Goal: Task Accomplishment & Management: Manage account settings

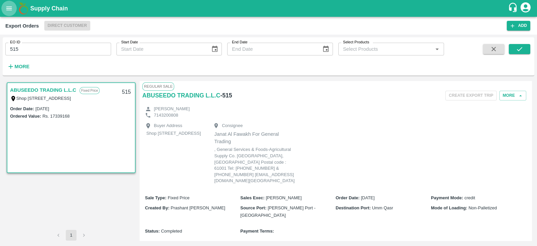
click at [9, 14] on button "open drawer" at bounding box center [8, 8] width 15 height 15
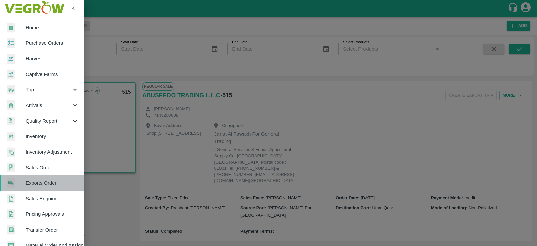
click at [49, 177] on link "Exports Order" at bounding box center [42, 182] width 84 height 15
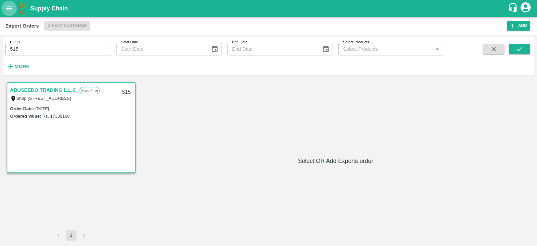
click at [9, 8] on icon "open drawer" at bounding box center [9, 8] width 6 height 4
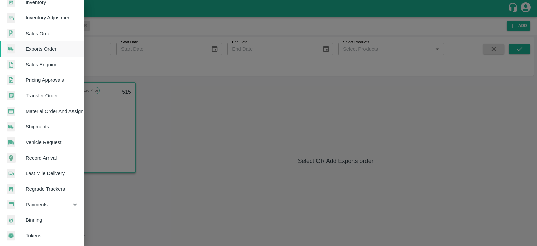
scroll to position [136, 0]
click at [48, 205] on span "Payments" at bounding box center [49, 204] width 46 height 7
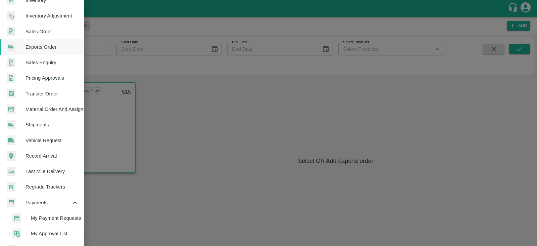
click at [46, 215] on span "My Payment Requests" at bounding box center [55, 217] width 48 height 7
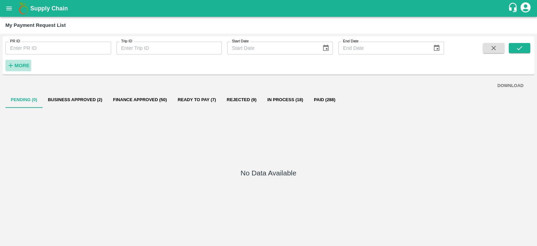
click at [26, 63] on strong "More" at bounding box center [21, 65] width 15 height 5
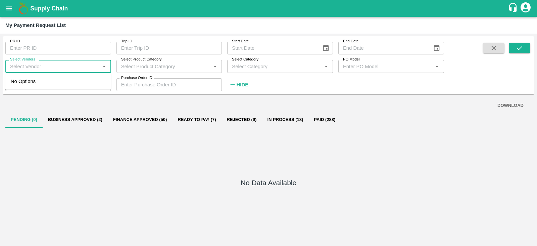
click at [76, 68] on input "Select Vendors" at bounding box center [52, 66] width 91 height 9
type input "C"
click at [59, 81] on div "MAERSK A/S-Transporter" at bounding box center [41, 81] width 57 height 7
type input "MAERSK A/S-Transporter"
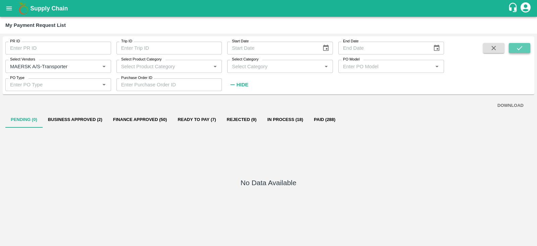
click at [517, 48] on icon "submit" at bounding box center [519, 48] width 5 height 4
click at [142, 115] on button "Finance Approved (9)" at bounding box center [139, 119] width 62 height 16
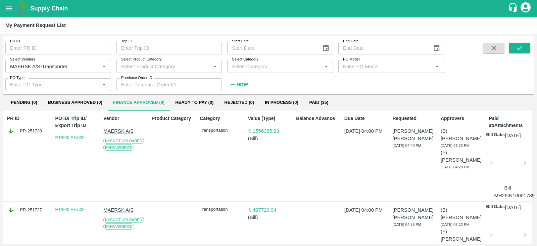
scroll to position [16, 0]
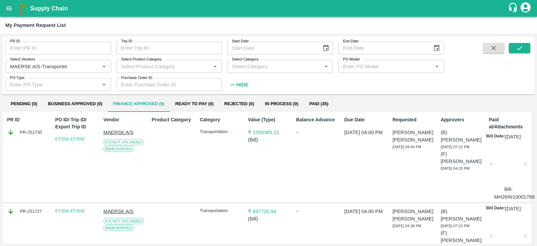
click at [504, 167] on div at bounding box center [508, 166] width 29 height 36
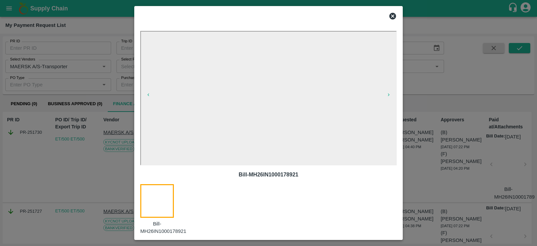
click at [435, 125] on div at bounding box center [268, 123] width 537 height 246
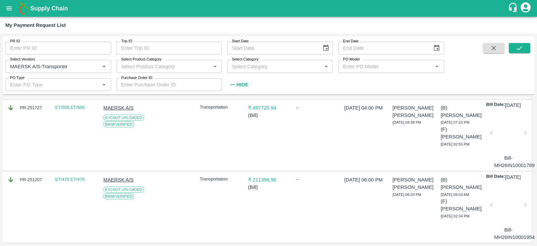
scroll to position [128, 0]
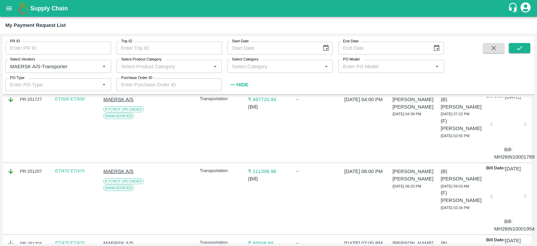
click at [502, 131] on div at bounding box center [508, 126] width 29 height 36
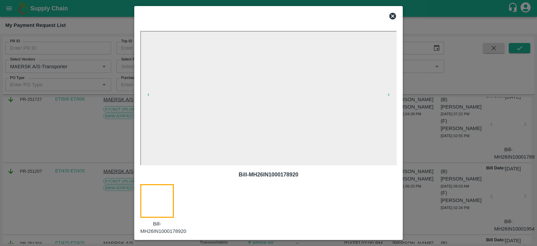
click at [470, 158] on div at bounding box center [268, 123] width 537 height 246
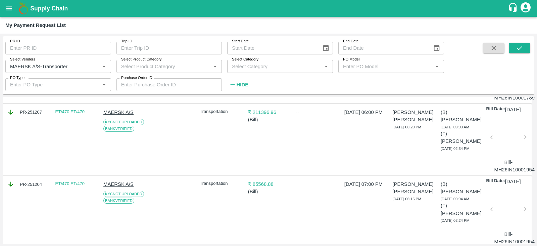
scroll to position [200, 0]
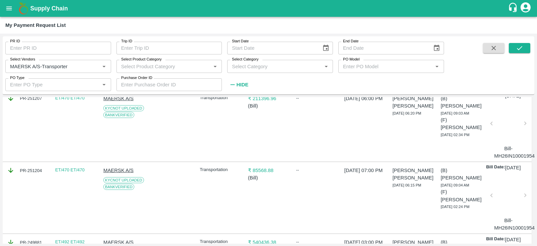
click at [507, 142] on div at bounding box center [508, 125] width 29 height 36
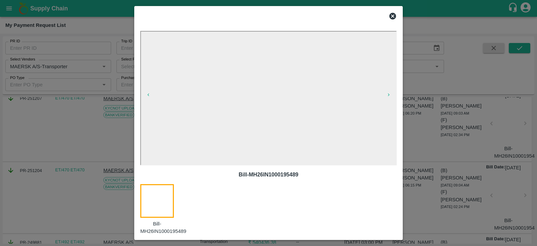
click at [443, 160] on div at bounding box center [268, 123] width 537 height 246
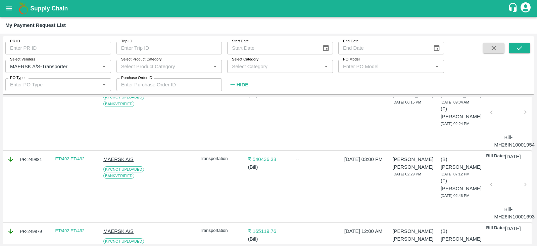
scroll to position [283, 0]
click at [507, 132] on div at bounding box center [508, 114] width 29 height 36
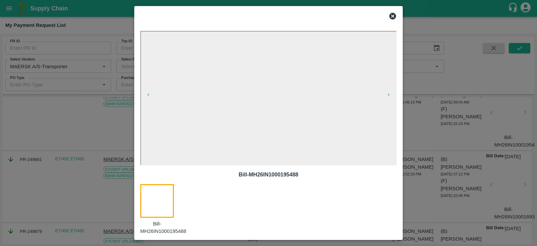
click at [441, 159] on div at bounding box center [268, 123] width 537 height 246
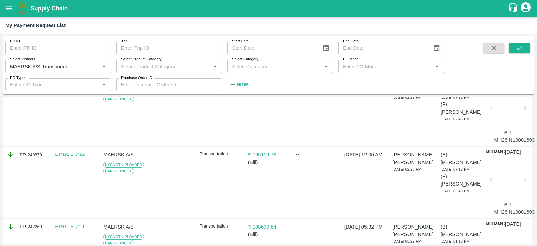
scroll to position [364, 0]
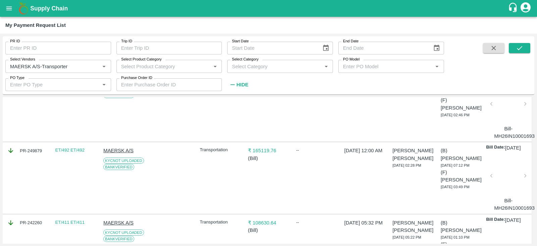
click at [502, 124] on div at bounding box center [508, 106] width 29 height 36
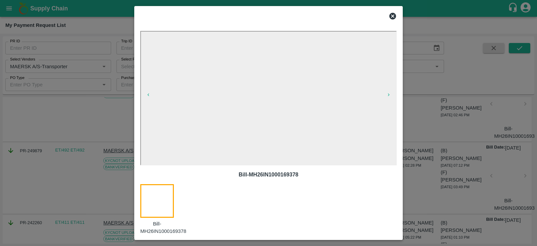
click at [444, 144] on div at bounding box center [268, 123] width 537 height 246
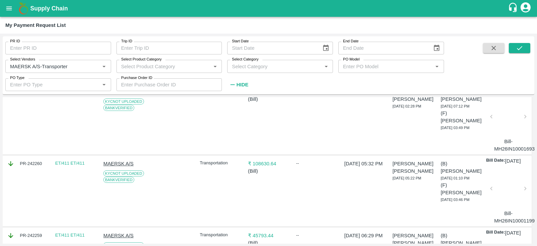
scroll to position [428, 0]
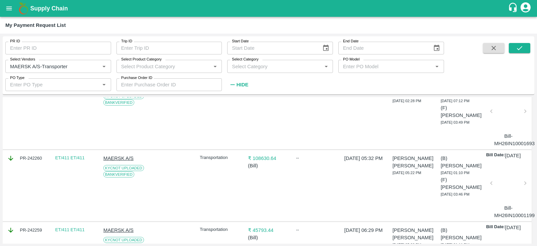
click at [507, 131] on div at bounding box center [508, 113] width 29 height 36
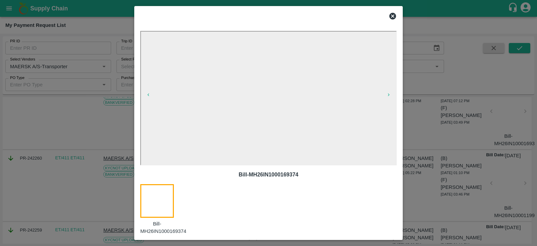
click at [446, 163] on div at bounding box center [268, 123] width 537 height 246
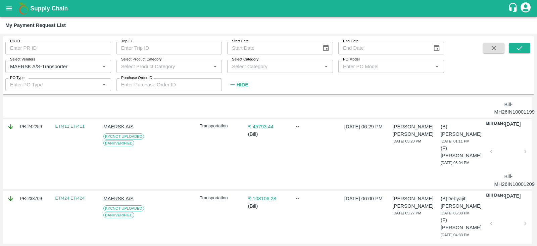
scroll to position [535, 0]
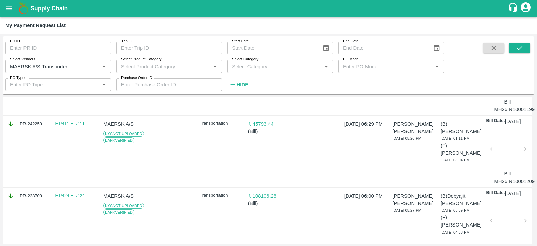
click at [496, 97] on div at bounding box center [508, 79] width 29 height 36
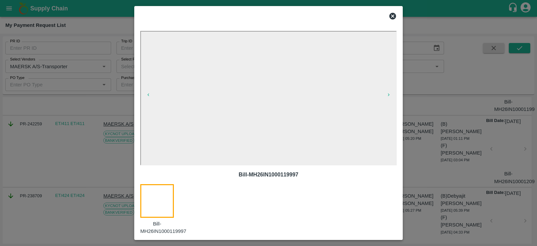
click at [425, 124] on div at bounding box center [268, 123] width 537 height 246
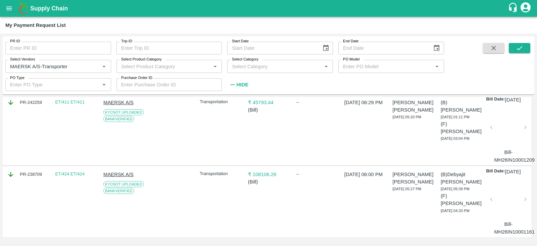
scroll to position [613, 0]
click at [509, 113] on div at bounding box center [508, 129] width 29 height 36
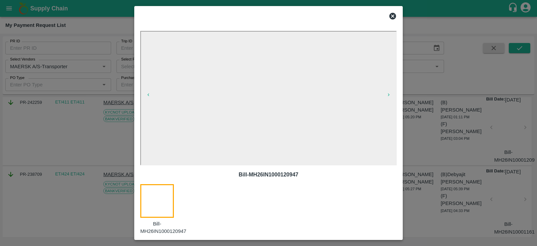
click at [446, 147] on div at bounding box center [268, 123] width 537 height 246
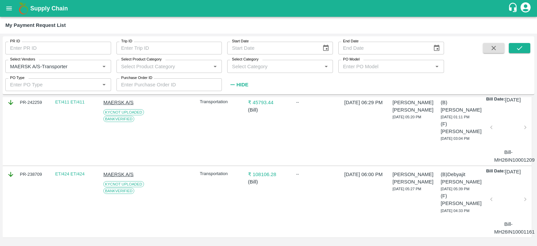
scroll to position [613, 0]
click at [513, 204] on div at bounding box center [508, 201] width 29 height 36
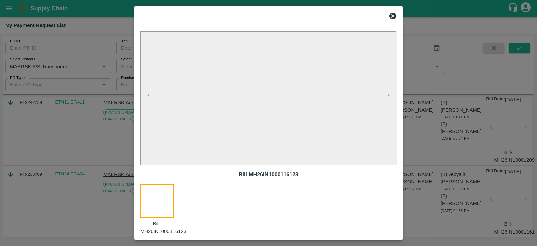
click at [438, 133] on div at bounding box center [268, 123] width 537 height 246
